Goal: Task Accomplishment & Management: Use online tool/utility

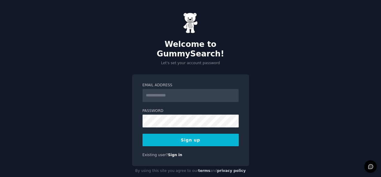
type input "**********"
click at [176, 135] on button "Sign up" at bounding box center [191, 140] width 96 height 13
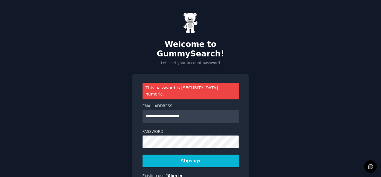
click at [191, 155] on button "Sign up" at bounding box center [191, 161] width 96 height 13
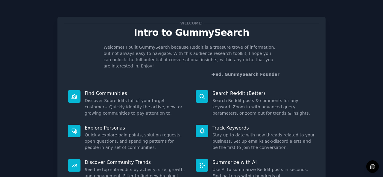
scroll to position [56, 0]
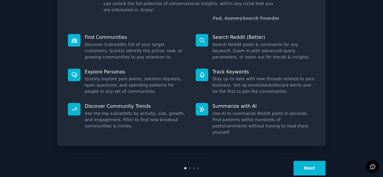
click at [320, 161] on button "Next" at bounding box center [309, 168] width 32 height 15
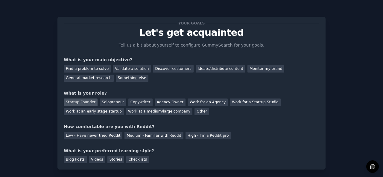
drag, startPoint x: 76, startPoint y: 101, endPoint x: 82, endPoint y: 101, distance: 6.0
click at [76, 101] on div "Startup Founder" at bounding box center [81, 102] width 34 height 7
drag, startPoint x: 162, startPoint y: 102, endPoint x: 186, endPoint y: 100, distance: 23.4
click at [167, 101] on div "Agency Owner" at bounding box center [170, 102] width 31 height 7
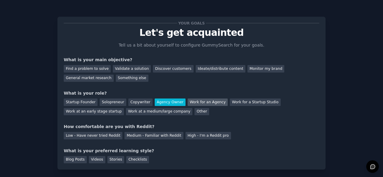
click at [206, 99] on div "Startup Founder Solopreneur Copywriter Agency Owner Work for an Agency Work for…" at bounding box center [191, 106] width 255 height 19
click at [104, 102] on div "Solopreneur" at bounding box center [113, 102] width 26 height 7
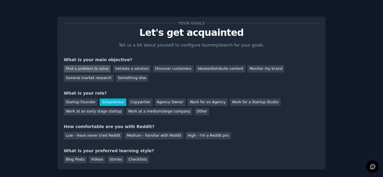
click at [91, 69] on div "Find a problem to solve" at bounding box center [87, 68] width 47 height 7
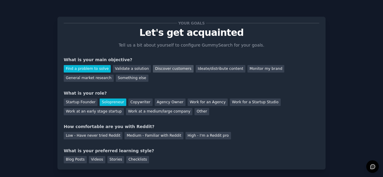
click at [162, 70] on div "Discover customers" at bounding box center [173, 68] width 40 height 7
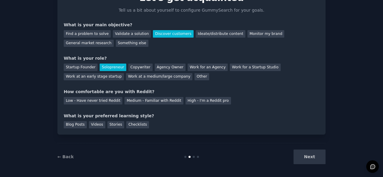
scroll to position [36, 0]
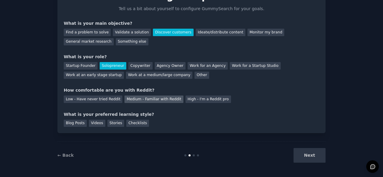
click at [135, 101] on div "Medium - Familiar with Reddit" at bounding box center [153, 99] width 59 height 7
click at [110, 128] on div "Your goals Let's get acquainted Tell us a bit about yourself to configure Gummy…" at bounding box center [191, 56] width 268 height 153
click at [115, 122] on div "Stories" at bounding box center [115, 123] width 17 height 7
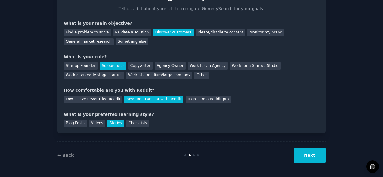
click at [321, 162] on button "Next" at bounding box center [309, 155] width 32 height 15
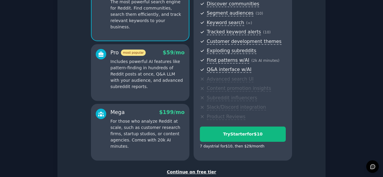
scroll to position [109, 0]
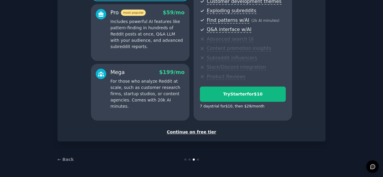
click at [203, 132] on div "Continue on free tier" at bounding box center [191, 132] width 255 height 6
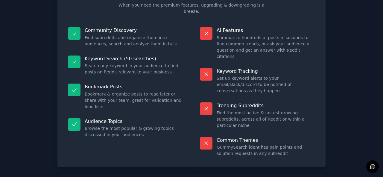
scroll to position [55, 0]
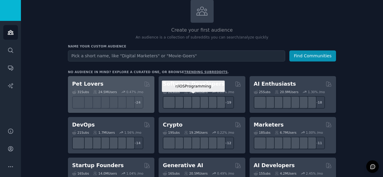
scroll to position [40, 0]
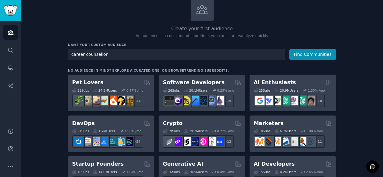
click at [289, 49] on button "Find Communities" at bounding box center [312, 54] width 47 height 11
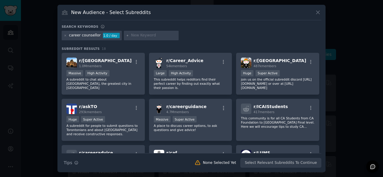
click at [317, 13] on icon at bounding box center [318, 12] width 6 height 6
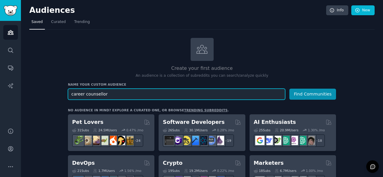
click at [108, 95] on input "career counsellor" at bounding box center [176, 94] width 217 height 11
drag, startPoint x: 126, startPoint y: 93, endPoint x: 69, endPoint y: 94, distance: 57.2
click at [69, 94] on input "career counsellor" at bounding box center [176, 94] width 217 height 11
type input "supplement checking app"
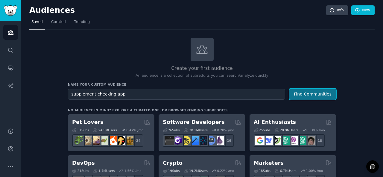
click at [311, 94] on button "Find Communities" at bounding box center [312, 94] width 47 height 11
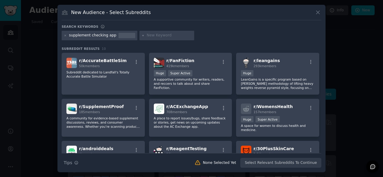
click at [323, 12] on div "New Audience - Select Subreddits Search keywords supplement checking app Subred…" at bounding box center [191, 89] width 268 height 168
drag, startPoint x: 318, startPoint y: 12, endPoint x: 297, endPoint y: 12, distance: 20.3
click at [318, 12] on icon at bounding box center [318, 12] width 6 height 6
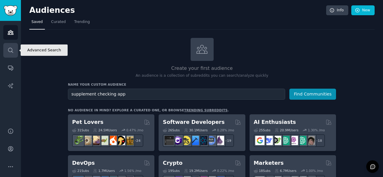
click at [11, 49] on icon "Sidebar" at bounding box center [10, 50] width 6 height 6
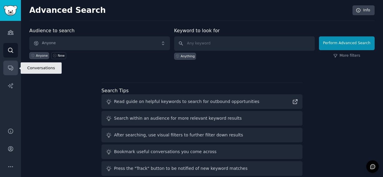
click at [13, 71] on link "Conversations" at bounding box center [10, 68] width 15 height 15
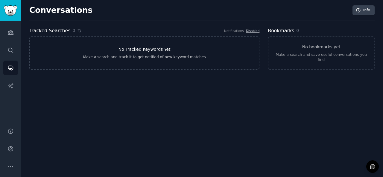
click at [112, 57] on div "Make a search and track it to get notified of new keyword matches" at bounding box center [144, 57] width 123 height 5
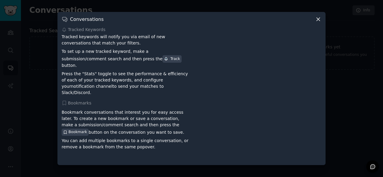
click at [318, 21] on icon at bounding box center [317, 19] width 3 height 3
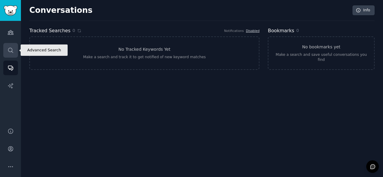
click at [7, 54] on link "Search" at bounding box center [10, 50] width 15 height 15
